Goal: Information Seeking & Learning: Get advice/opinions

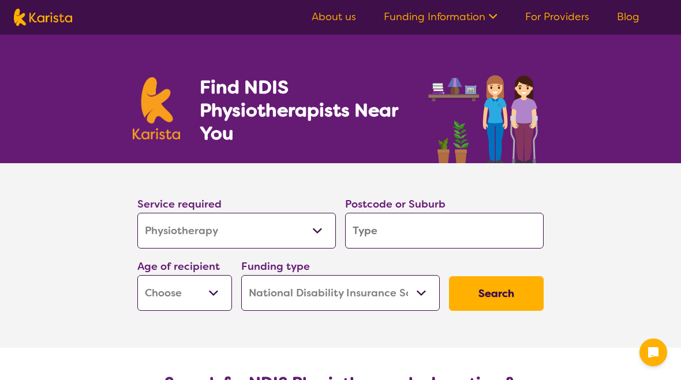
select select "Physiotherapy"
select select "NDIS"
select select "Physiotherapy"
select select "NDIS"
click at [488, 235] on input "search" at bounding box center [444, 231] width 198 height 36
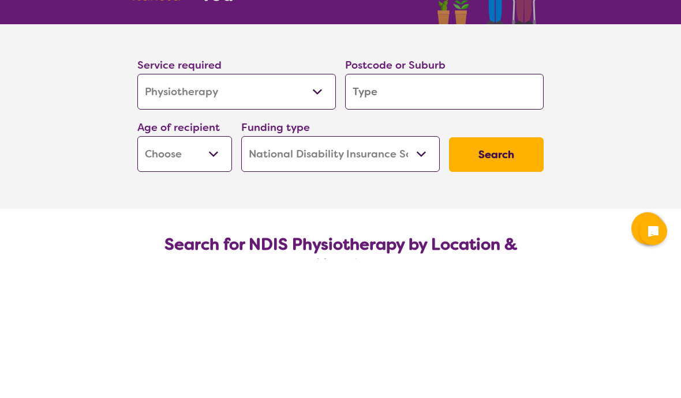
type input "2"
type input "21"
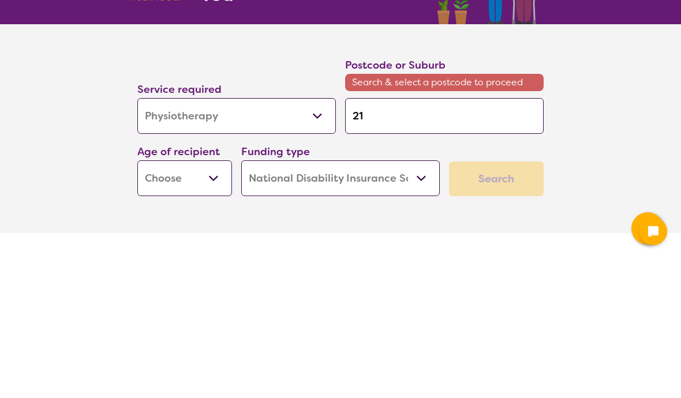
type input "215"
type input "2154"
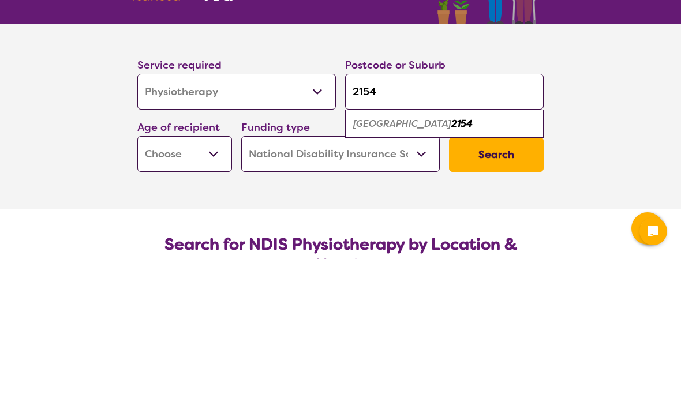
type input "2154"
click at [613, 163] on section "Service required Allied Health Assistant Assessment ([MEDICAL_DATA] or [MEDICAL…" at bounding box center [340, 255] width 681 height 185
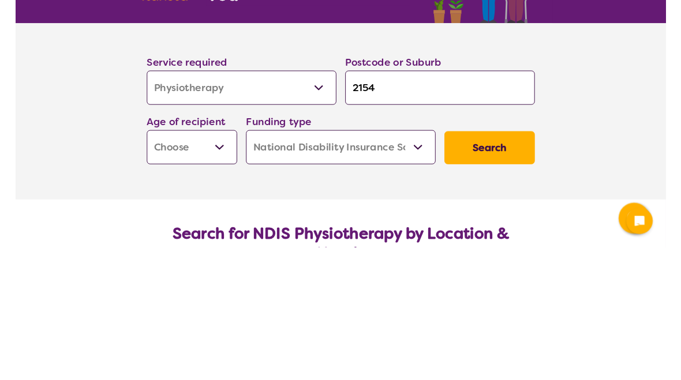
scroll to position [139, 0]
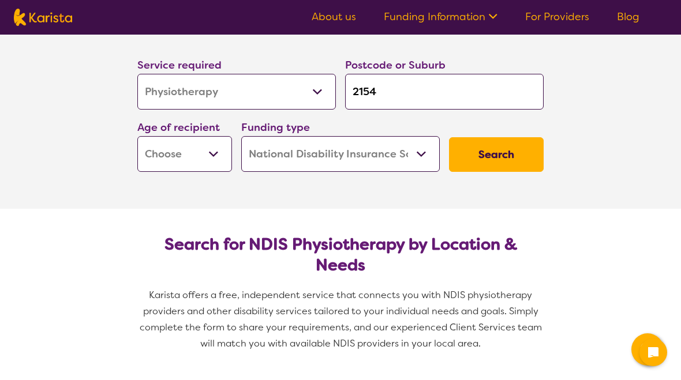
click at [212, 153] on select "Early Childhood - 0 to 9 Child - 10 to 11 Adolescent - 12 to 17 Adult - 18 to 6…" at bounding box center [184, 154] width 95 height 36
select select "AD"
click at [512, 170] on button "Search" at bounding box center [496, 154] width 95 height 35
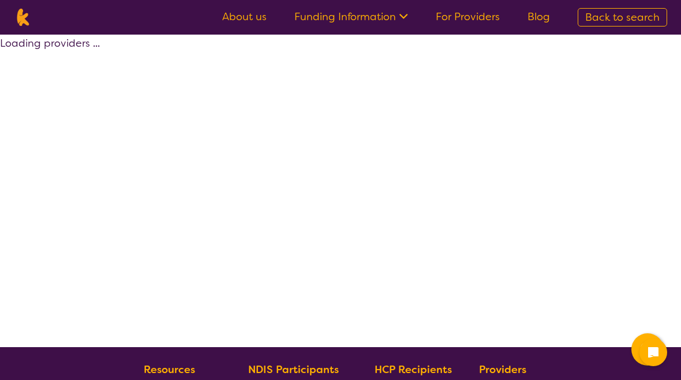
select select "by_score"
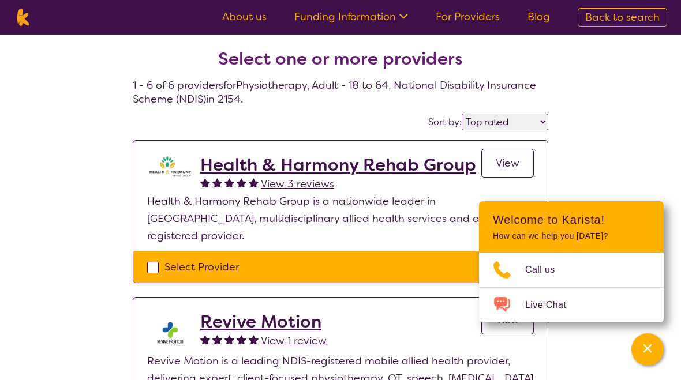
click at [391, 171] on h2 "Health & Harmony Rehab Group" at bounding box center [338, 165] width 276 height 21
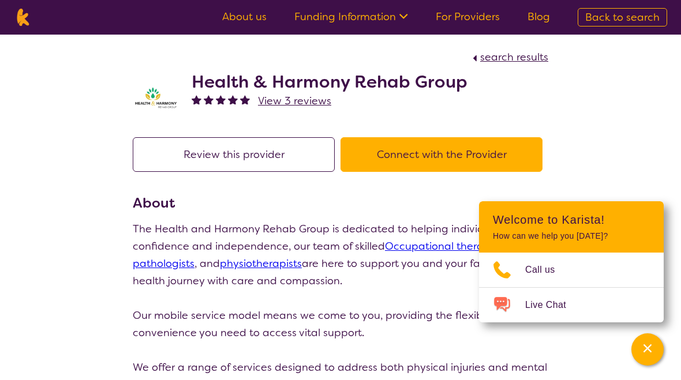
click at [197, 81] on h2 "Health & Harmony Rehab Group" at bounding box center [330, 82] width 276 height 21
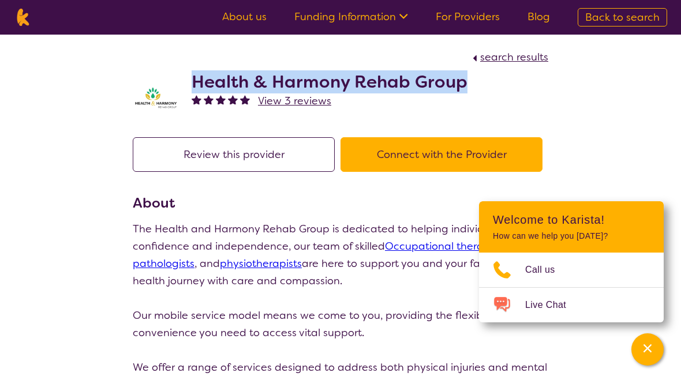
copy h2 "Health & Harmony Rehab Group"
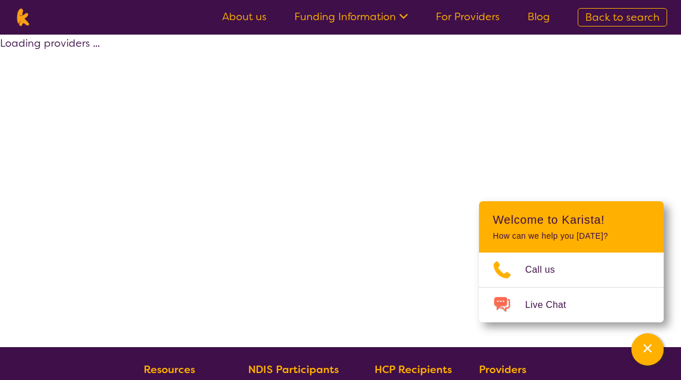
select select "by_score"
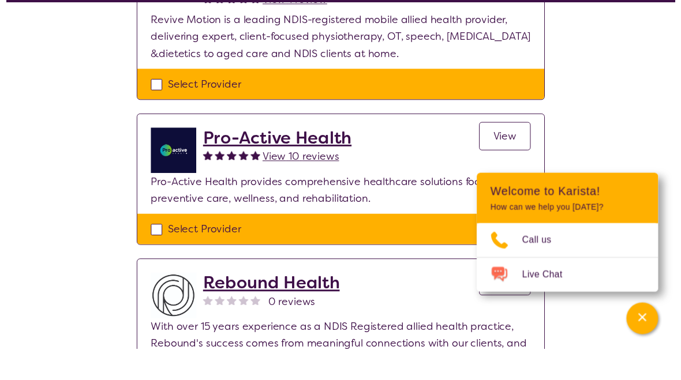
scroll to position [342, 0]
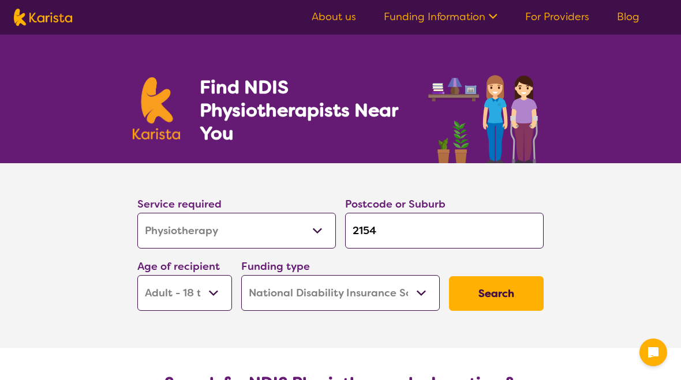
select select "Physiotherapy"
select select "AD"
select select "NDIS"
select select "Physiotherapy"
select select "AD"
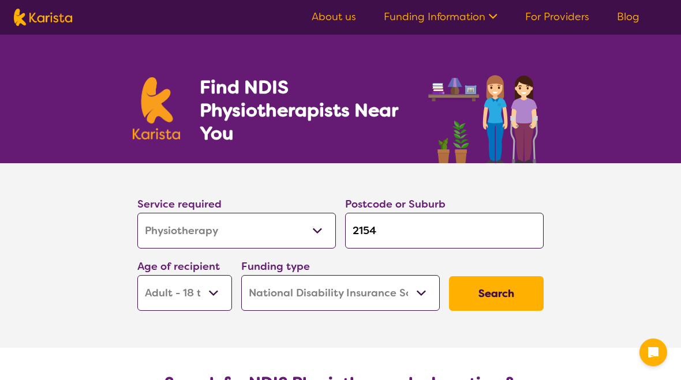
select select "NDIS"
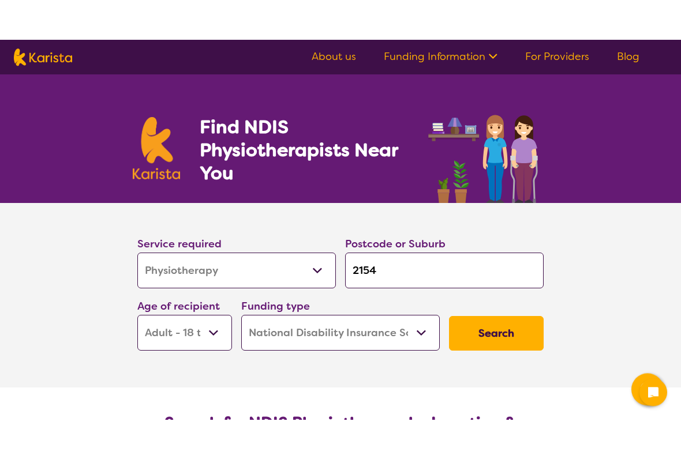
scroll to position [1, 0]
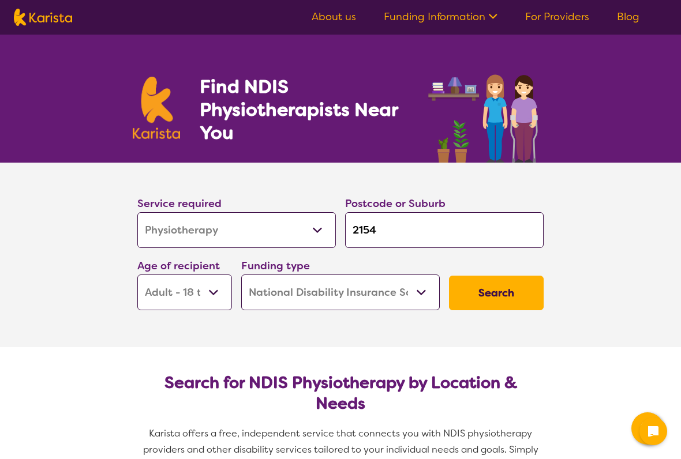
click at [514, 294] on button "Search" at bounding box center [496, 293] width 95 height 35
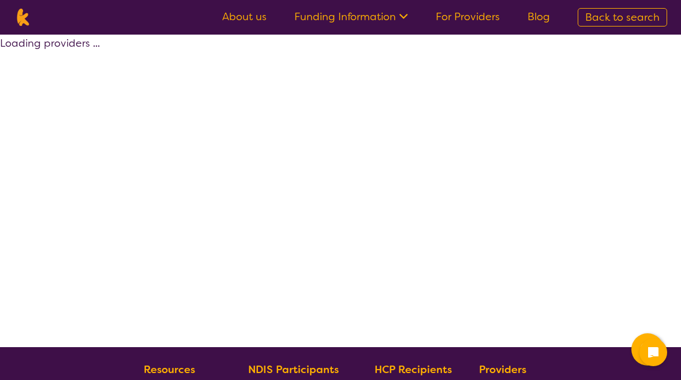
select select "by_score"
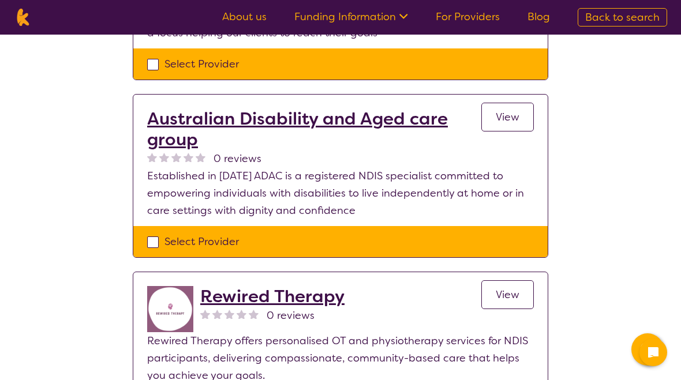
scroll to position [814, 0]
